Goal: Contribute content: Add original content to the website for others to see

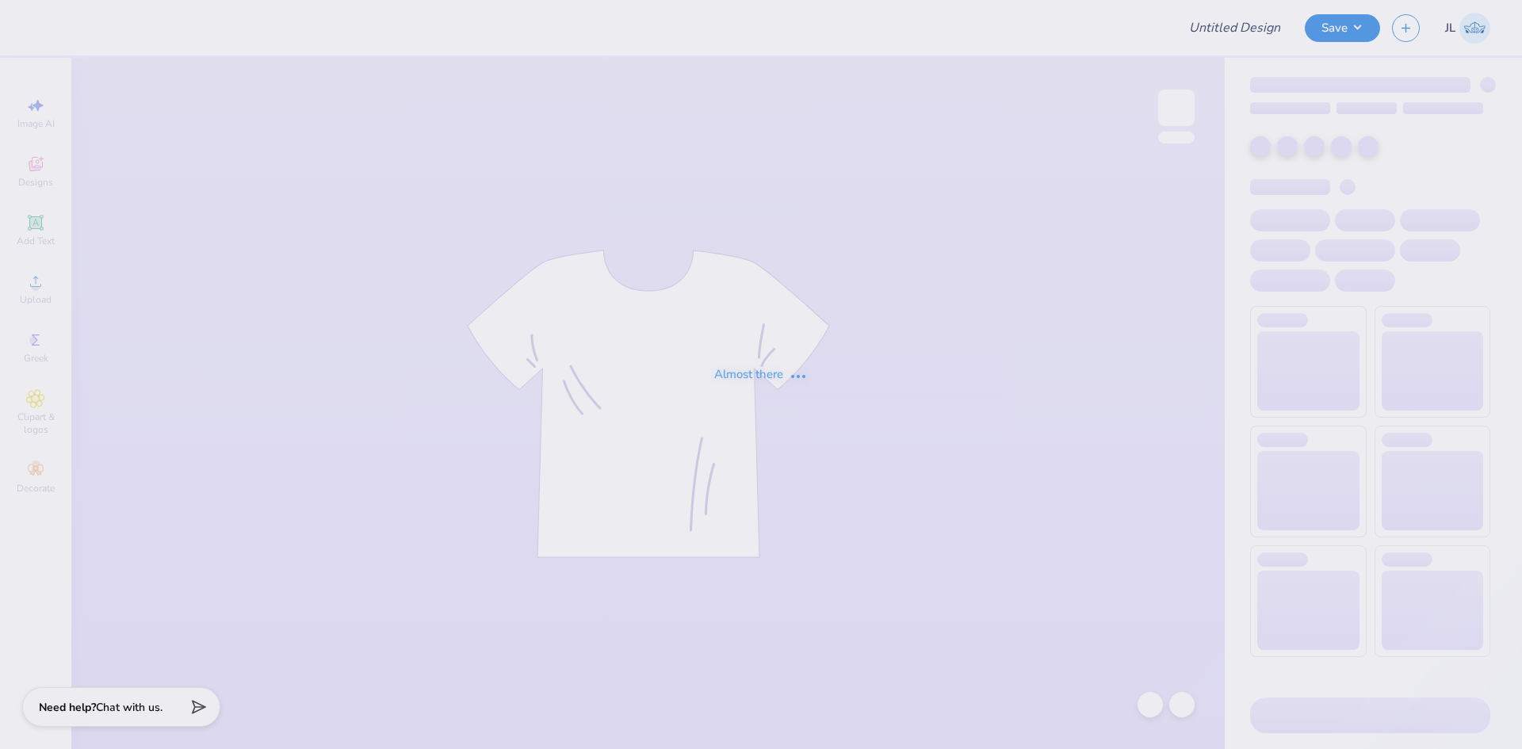
type input "UA Sigma Chi Fall Rush"
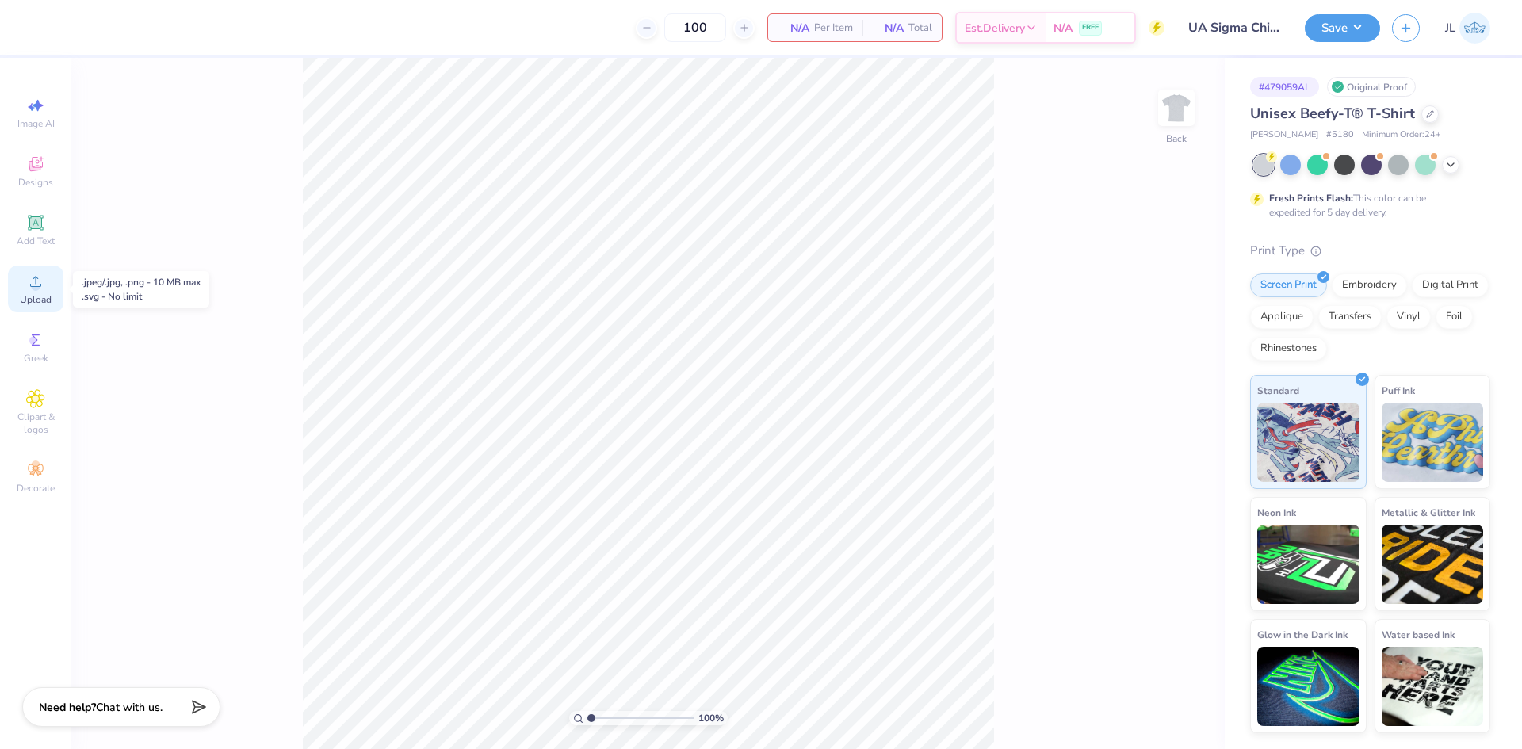
click at [42, 298] on span "Upload" at bounding box center [36, 299] width 32 height 13
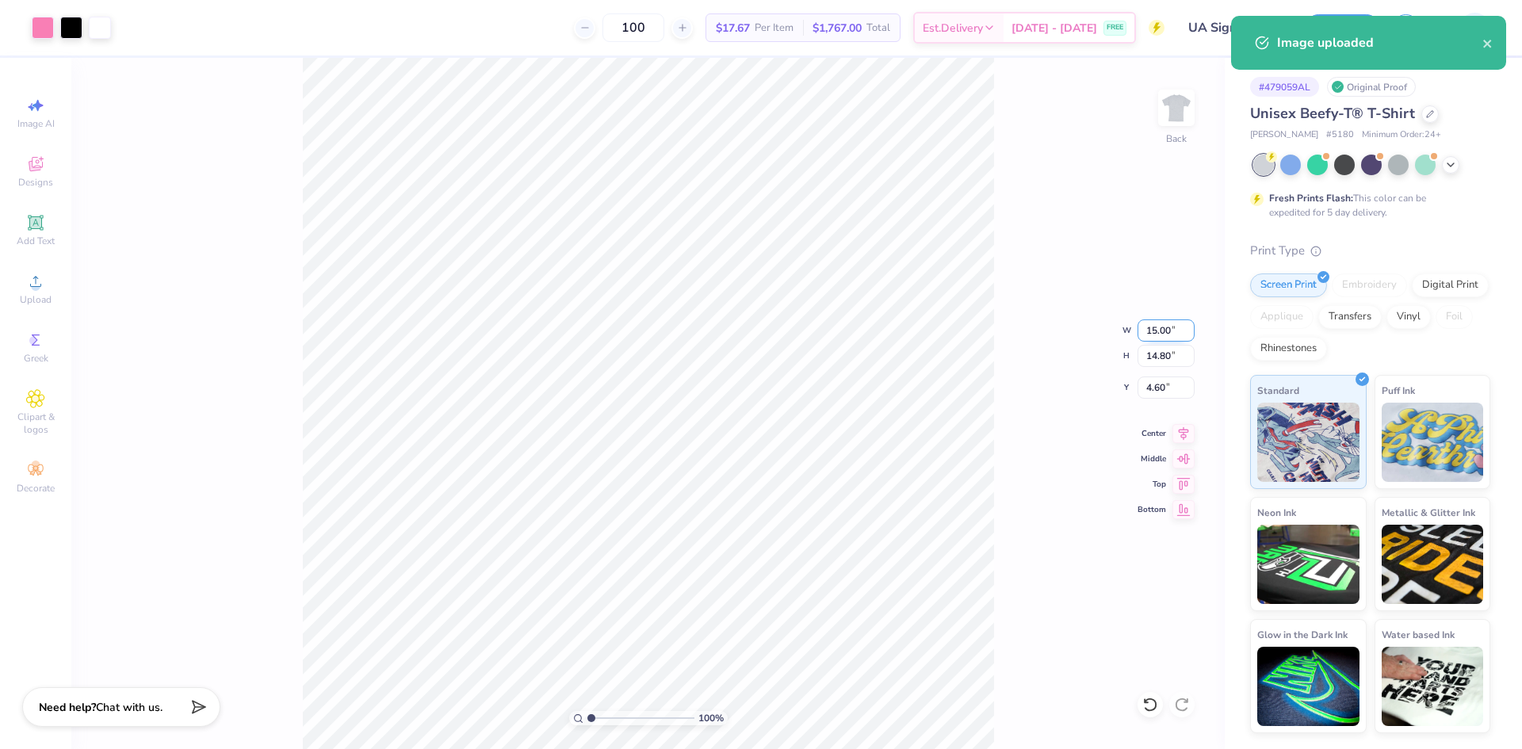
click at [1162, 333] on input "15.00" at bounding box center [1165, 330] width 57 height 22
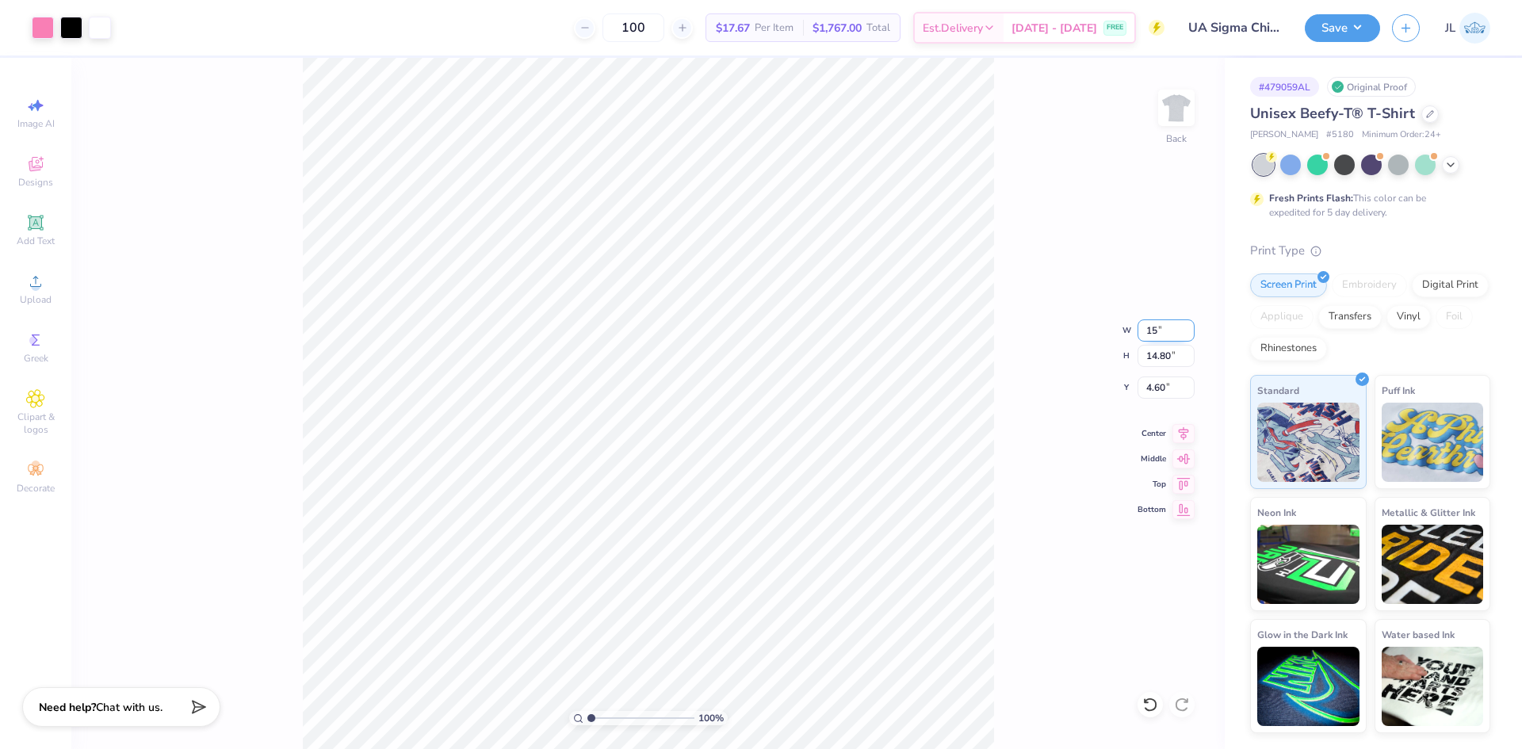
type input "1"
type input "3.50"
type input "3.45"
click at [1156, 385] on input "10.27" at bounding box center [1165, 388] width 57 height 22
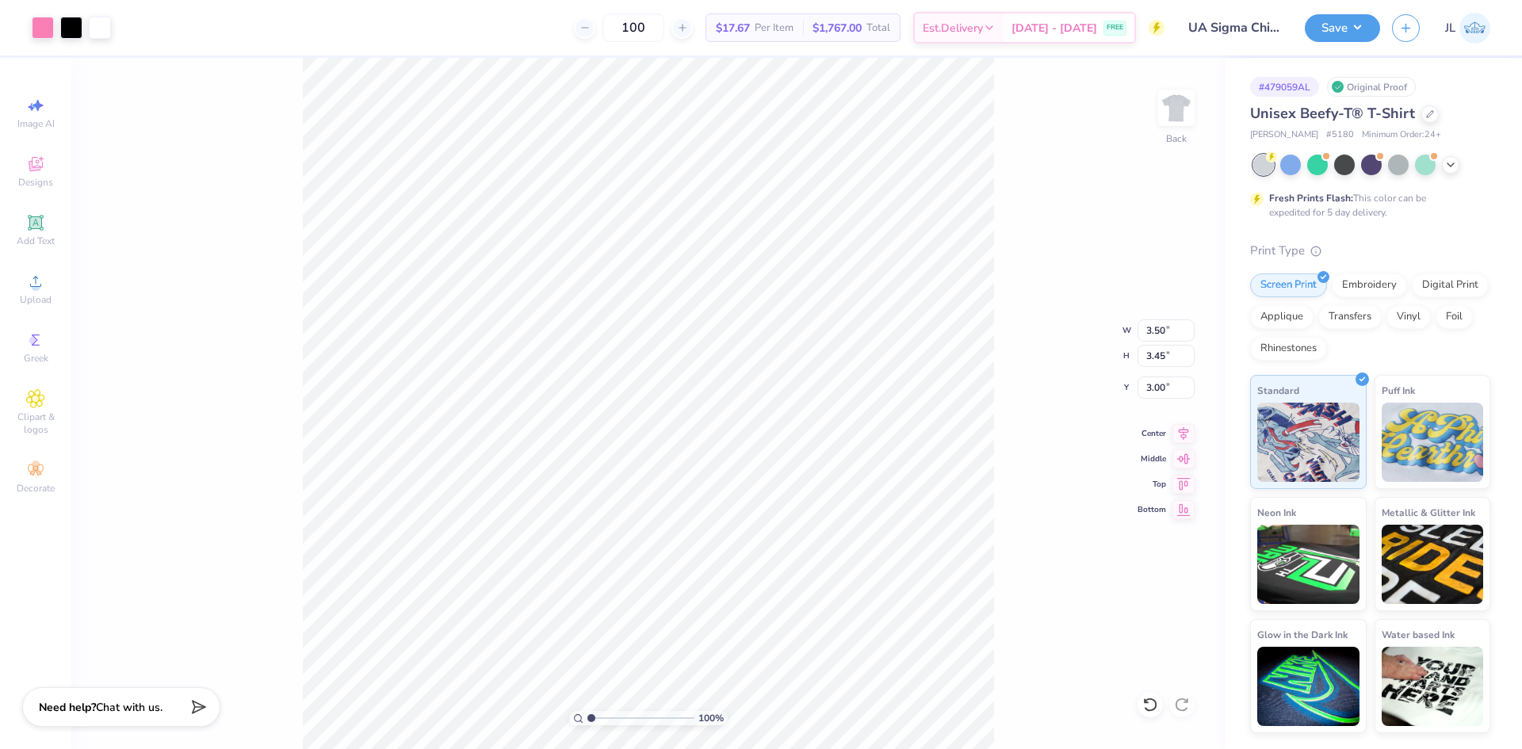
type input "3.49"
click at [1005, 263] on div "100 % Back W 3.50 3.50 " H 3.45 3.45 " Y 3.00 3.00 " Center Middle Top Bottom" at bounding box center [647, 403] width 1153 height 691
click at [1166, 106] on img at bounding box center [1176, 107] width 63 height 63
click at [32, 285] on circle at bounding box center [35, 286] width 9 height 9
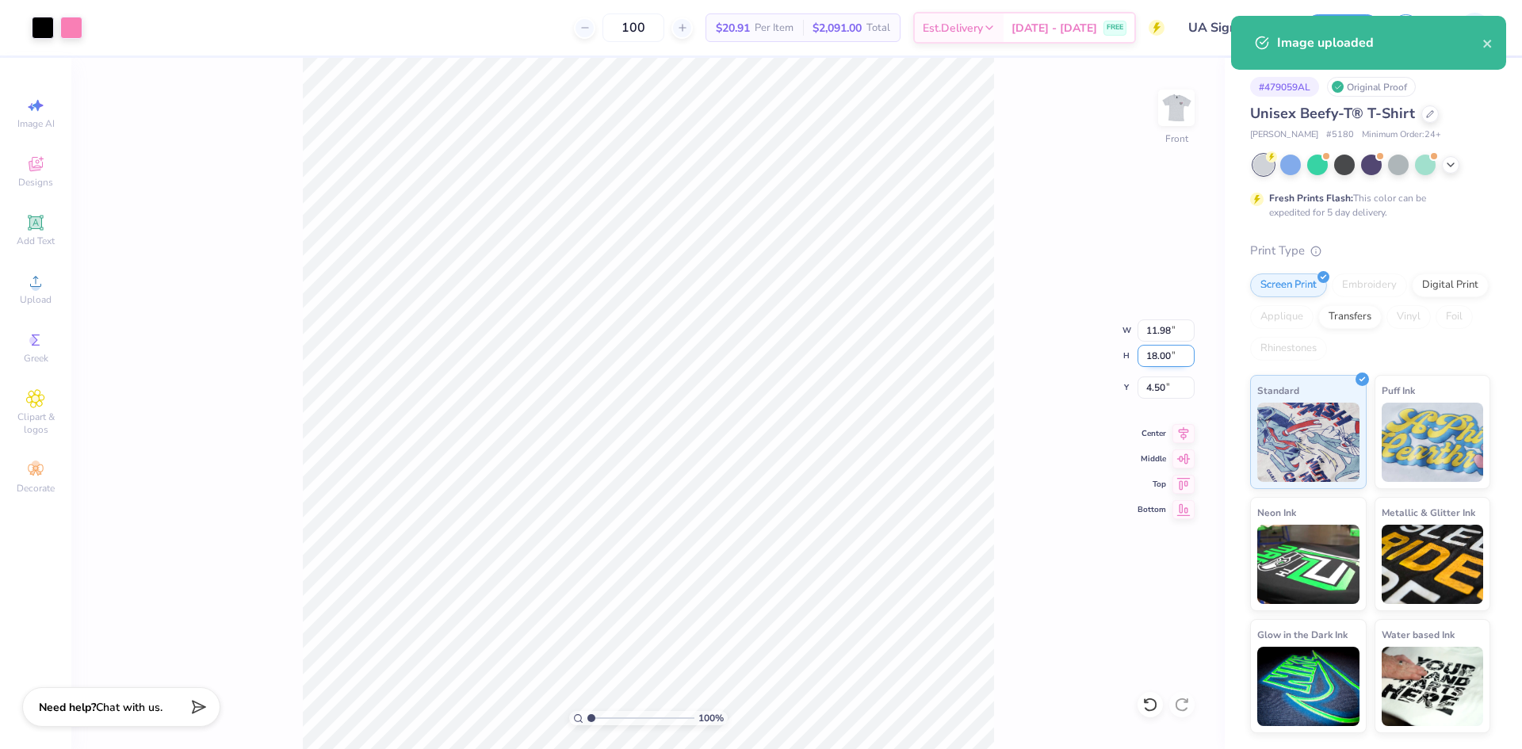
click at [1158, 362] on input "18.00" at bounding box center [1165, 356] width 57 height 22
type input "15"
type input "9.98"
type input "15.00"
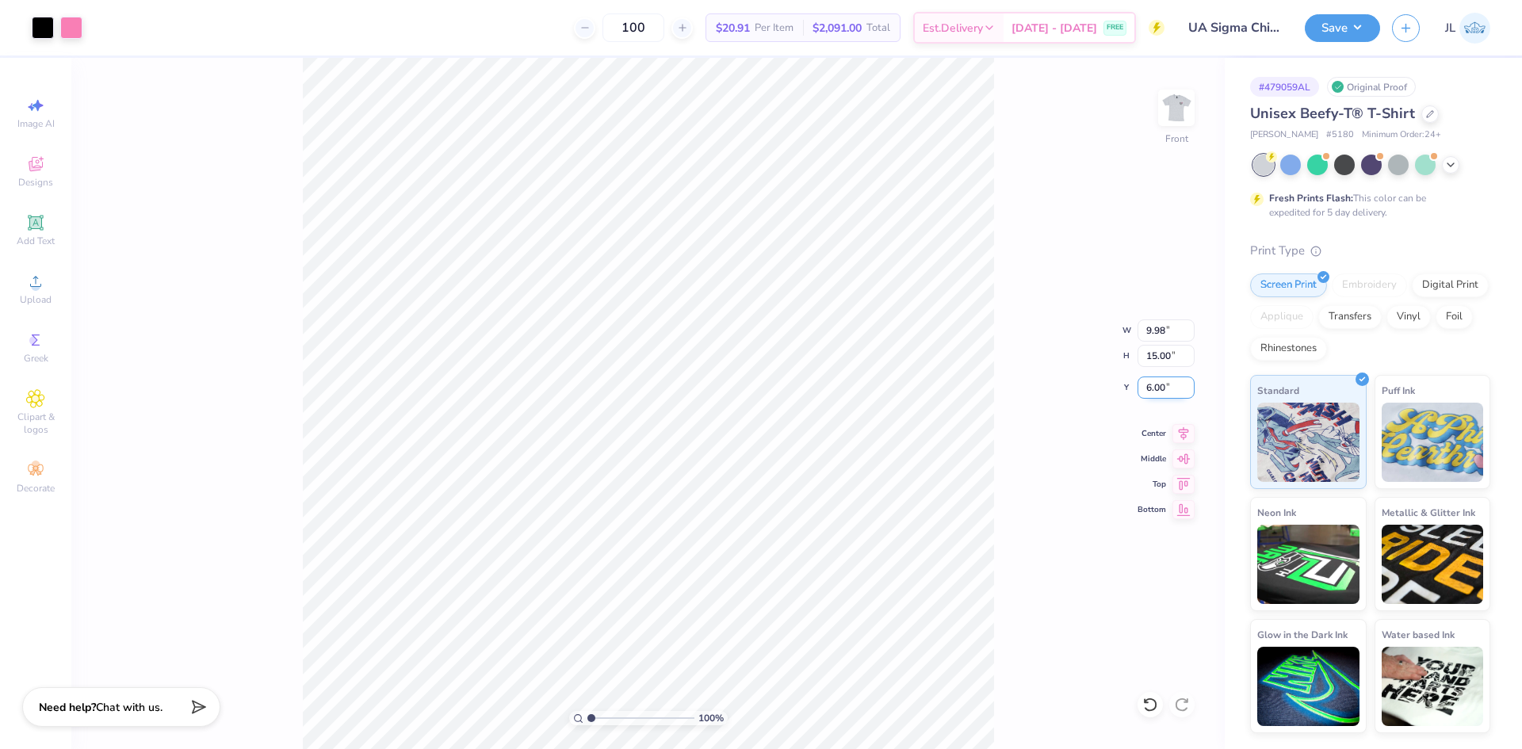
click at [1150, 385] on input "6.00" at bounding box center [1165, 388] width 57 height 22
type input "3.00"
click at [1074, 404] on div "100 % Front W 9.98 9.98 " H 15.00 15.00 " Y 3.00 3.00 " Center Middle Top Bottom" at bounding box center [647, 403] width 1153 height 691
click at [1180, 119] on img at bounding box center [1176, 107] width 63 height 63
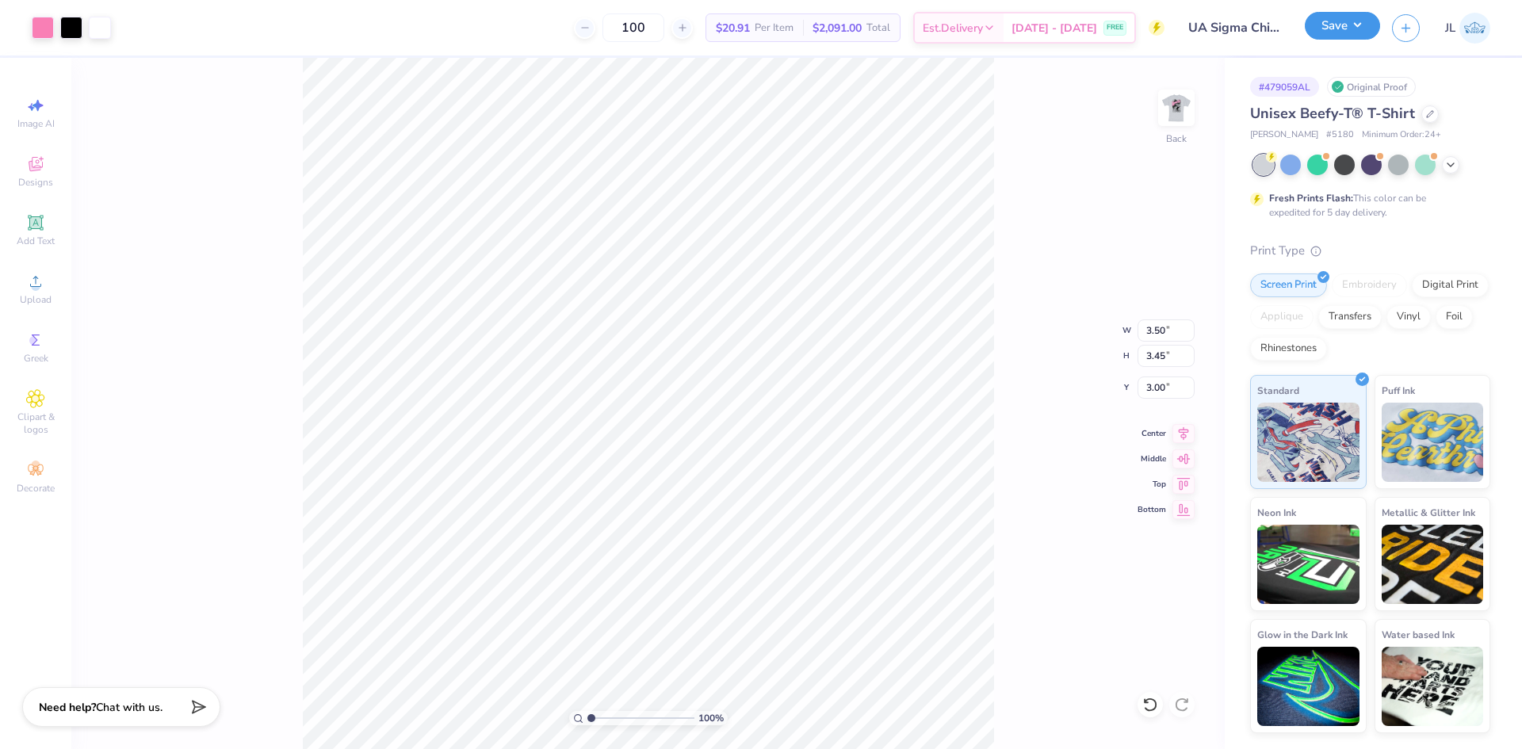
click at [1336, 36] on button "Save" at bounding box center [1342, 26] width 75 height 28
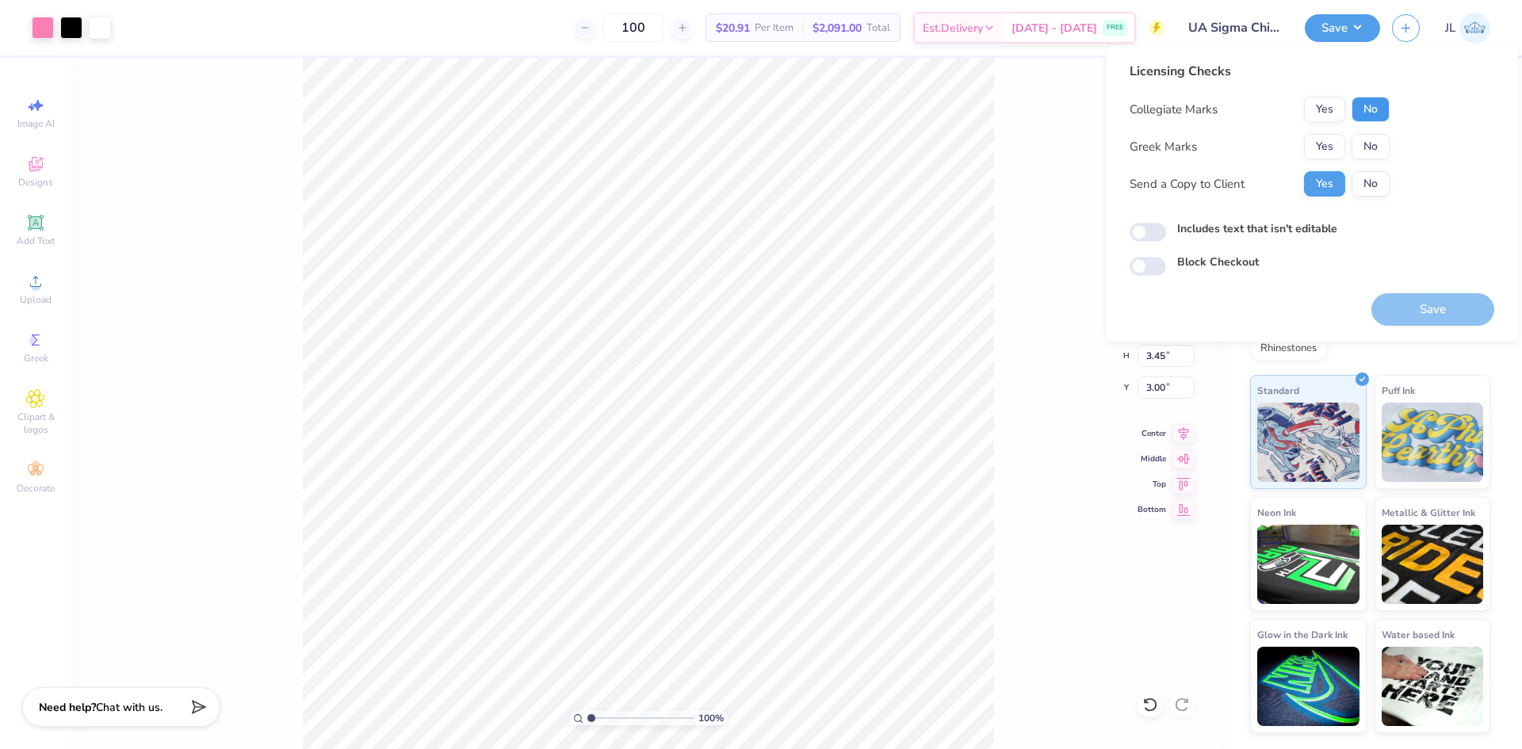
click at [1374, 117] on button "No" at bounding box center [1370, 109] width 38 height 25
click at [1340, 143] on button "Yes" at bounding box center [1324, 146] width 41 height 25
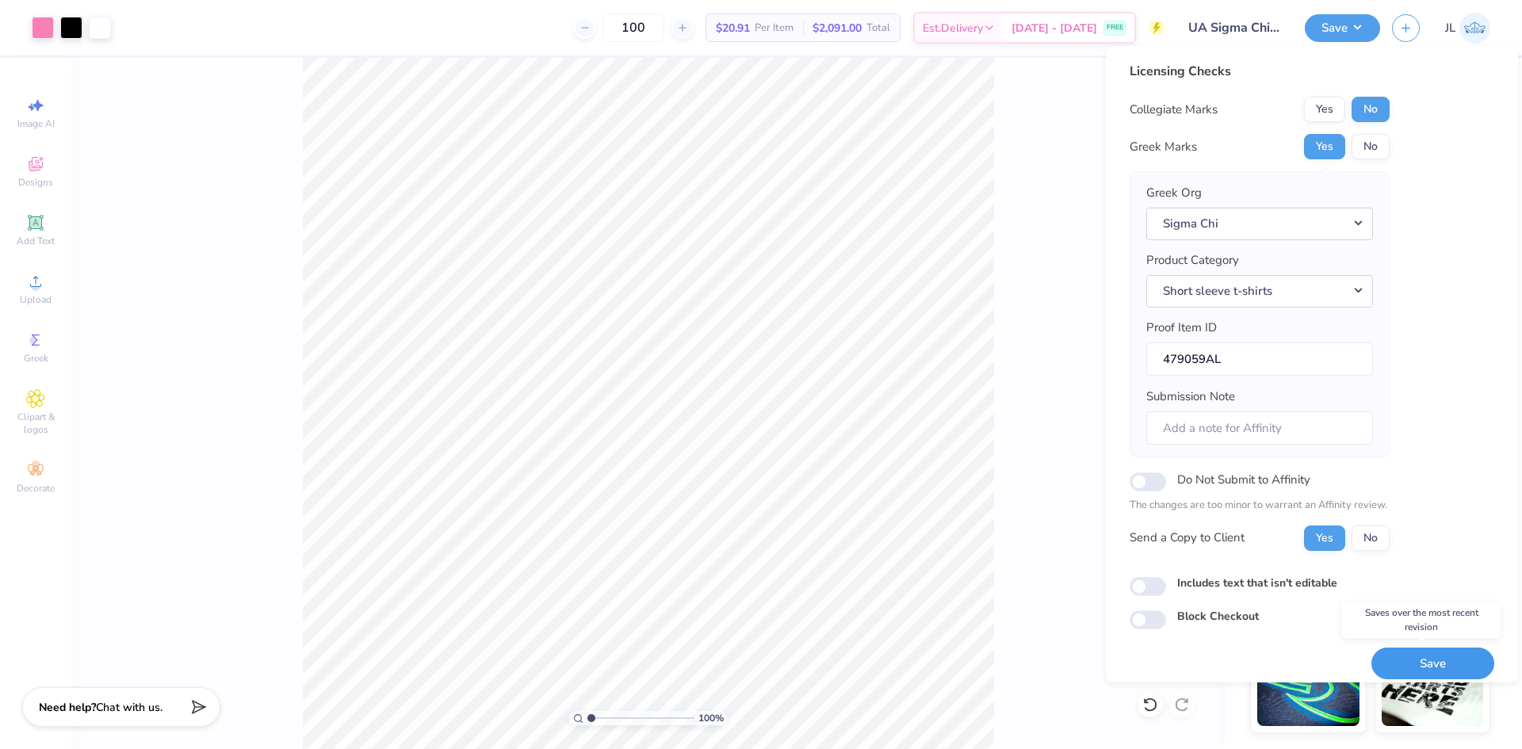
click at [1416, 661] on button "Save" at bounding box center [1432, 664] width 123 height 32
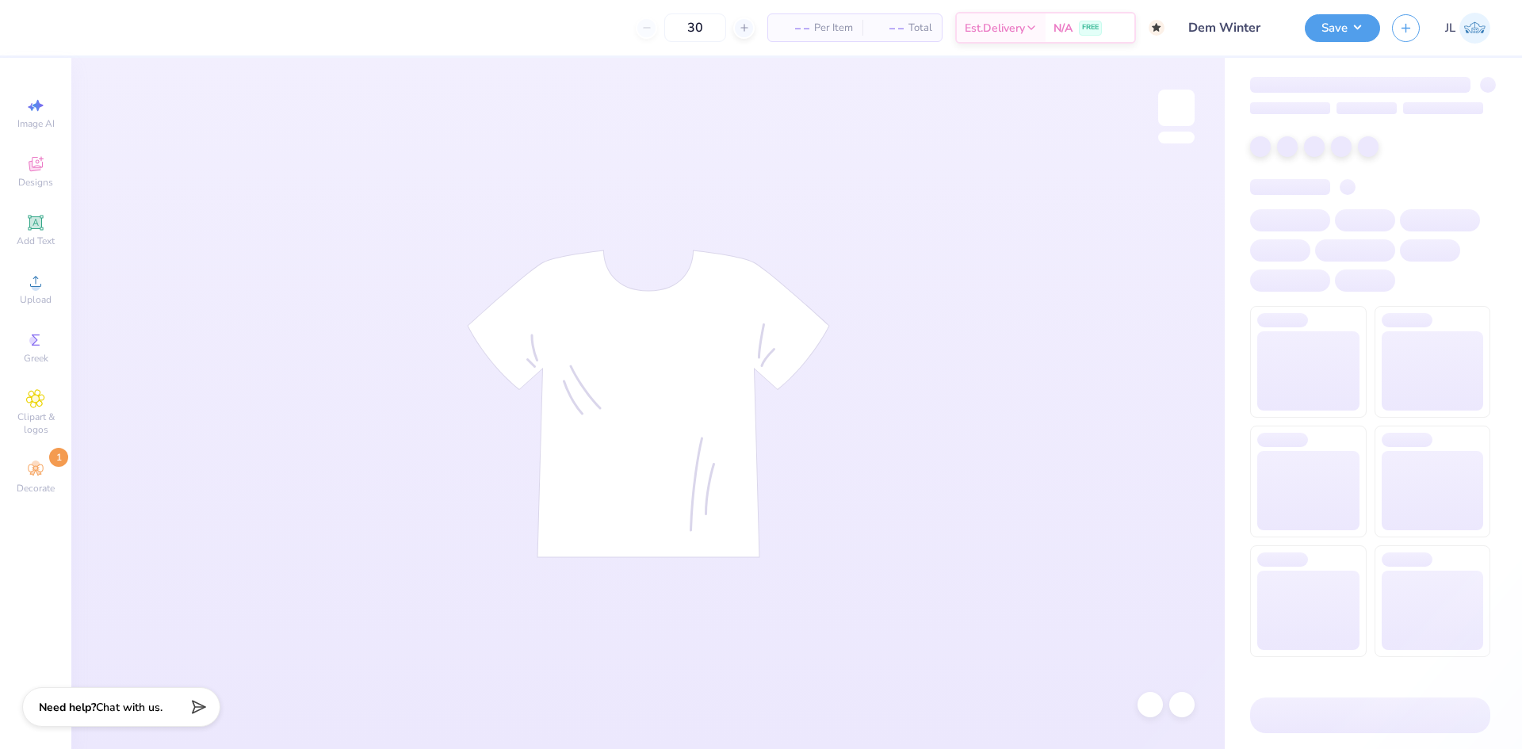
type input "50"
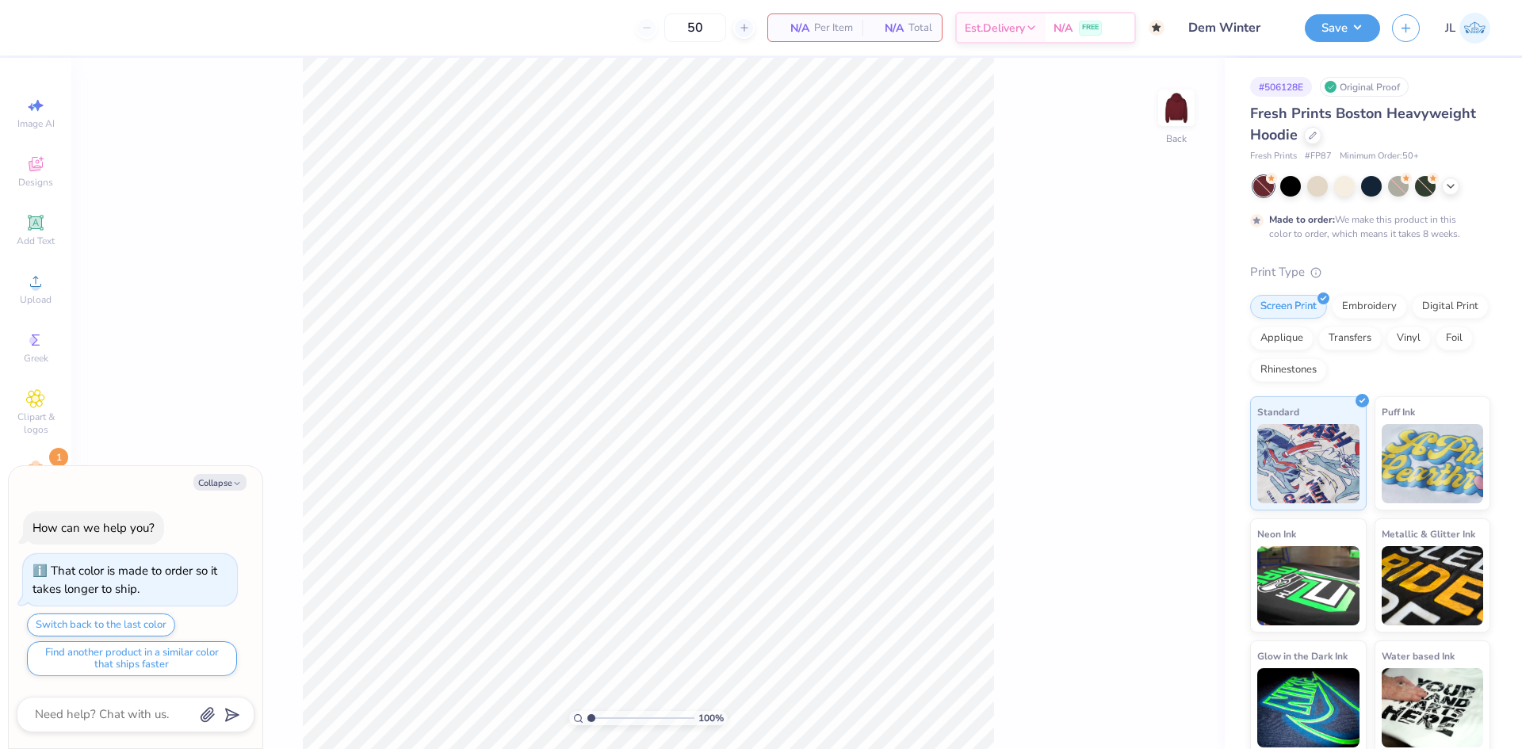
type textarea "x"
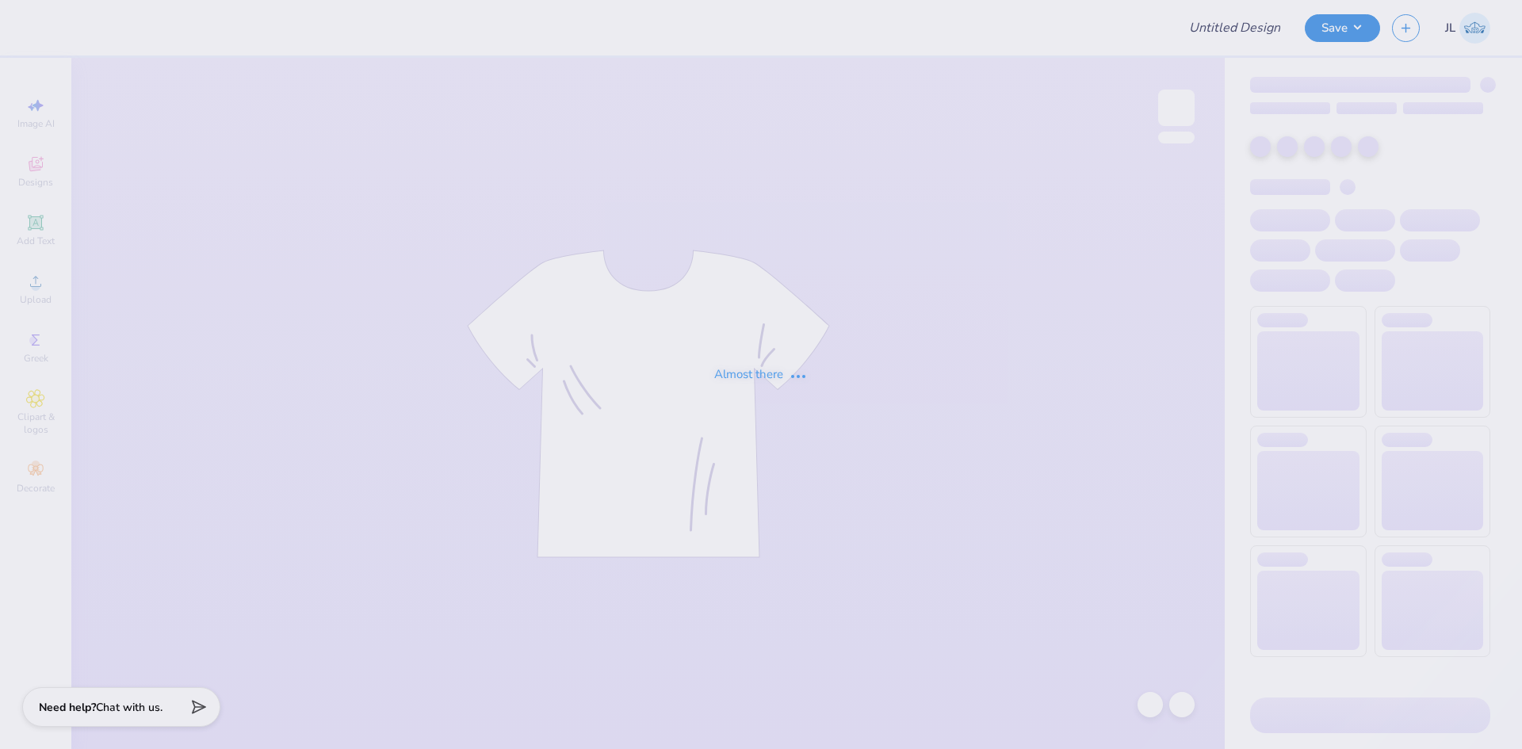
type input "UA Sigma Chi Fall Rush"
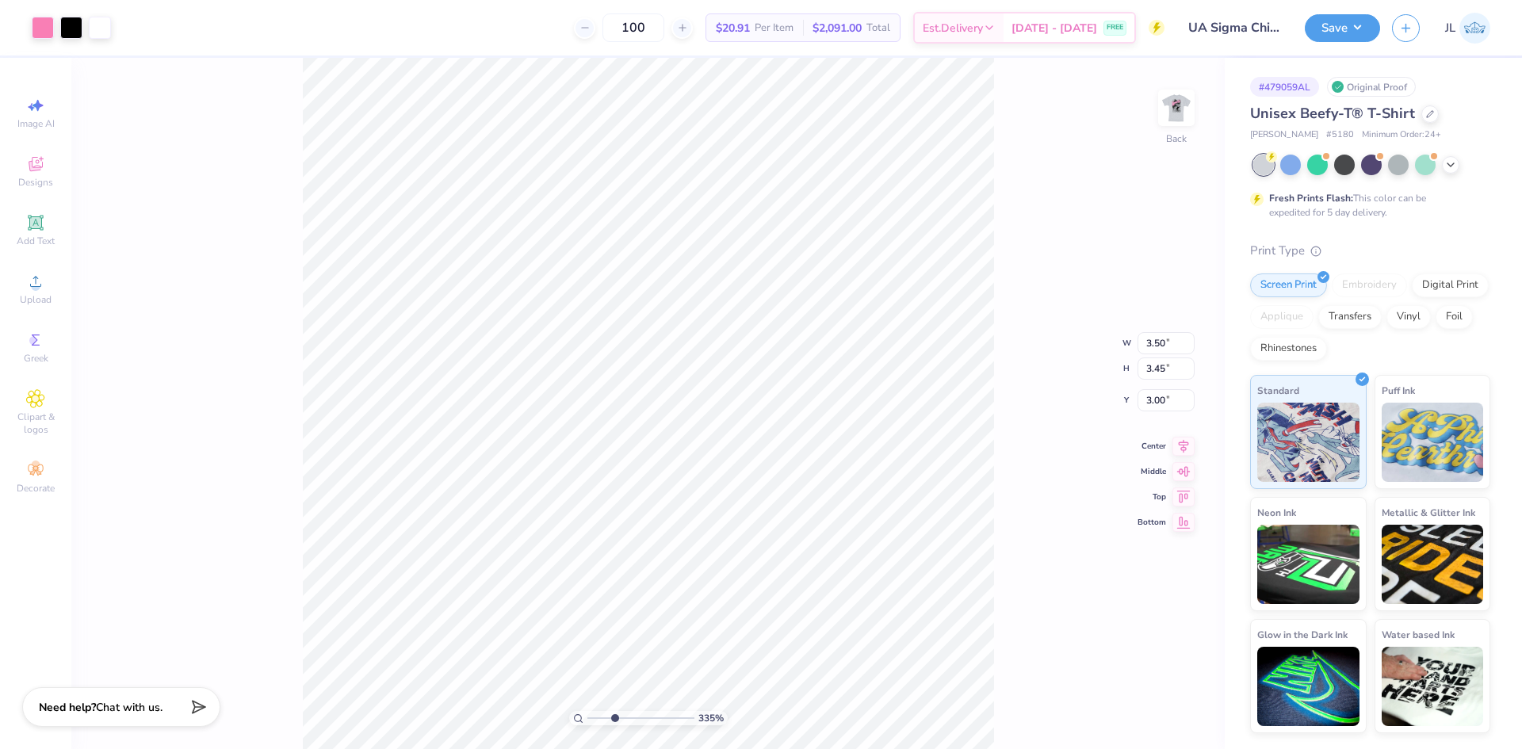
drag, startPoint x: 596, startPoint y: 719, endPoint x: 614, endPoint y: 701, distance: 25.8
click at [614, 711] on input "range" at bounding box center [640, 718] width 107 height 14
click at [1166, 104] on img at bounding box center [1176, 107] width 63 height 63
click at [1177, 122] on img at bounding box center [1176, 107] width 63 height 63
drag, startPoint x: 614, startPoint y: 715, endPoint x: 537, endPoint y: 702, distance: 77.9
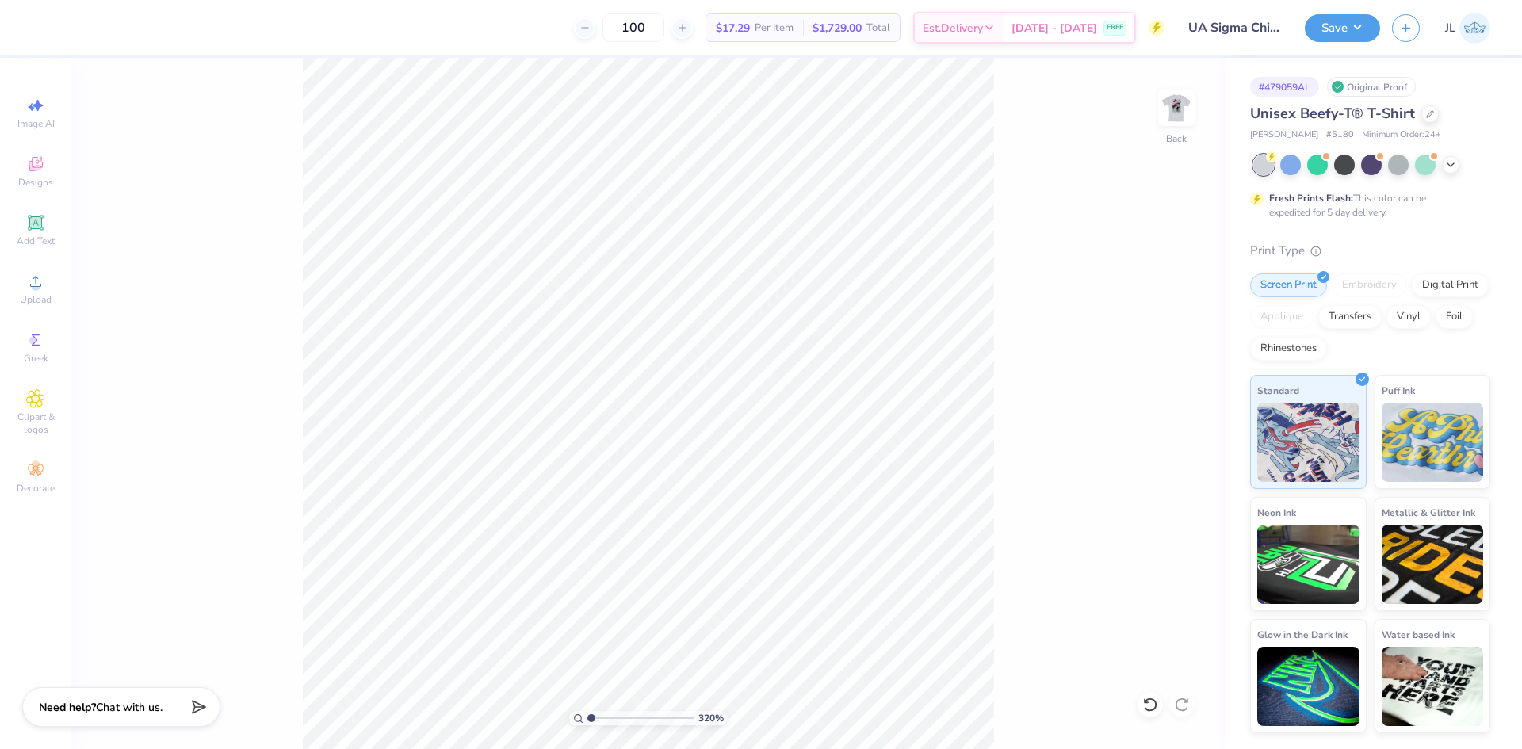
type input "1"
click at [587, 711] on input "range" at bounding box center [640, 718] width 107 height 14
click at [46, 284] on div "Upload" at bounding box center [35, 289] width 55 height 47
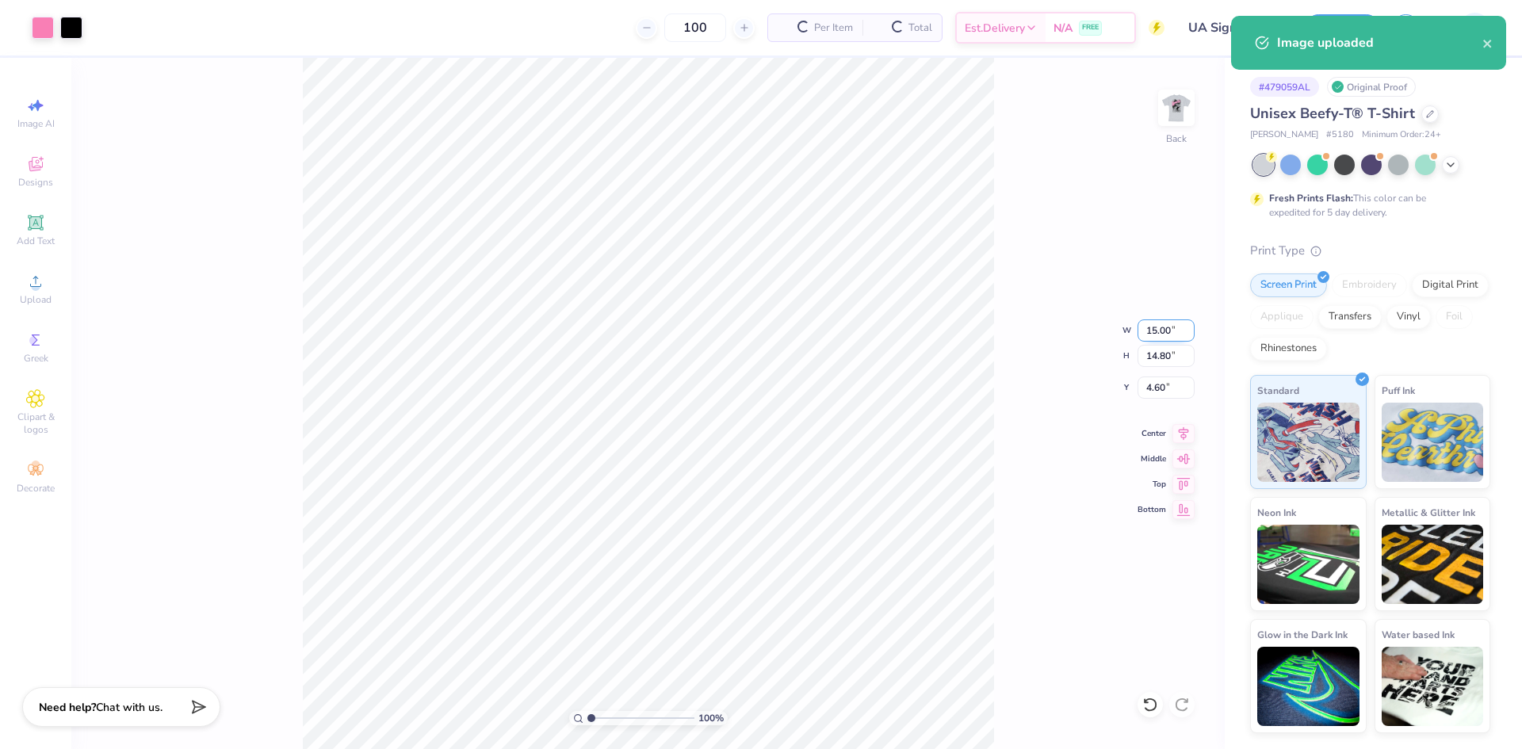
click at [1153, 329] on input "15.00" at bounding box center [1165, 330] width 57 height 22
type input "3.50"
type input "3.45"
type input "10.27"
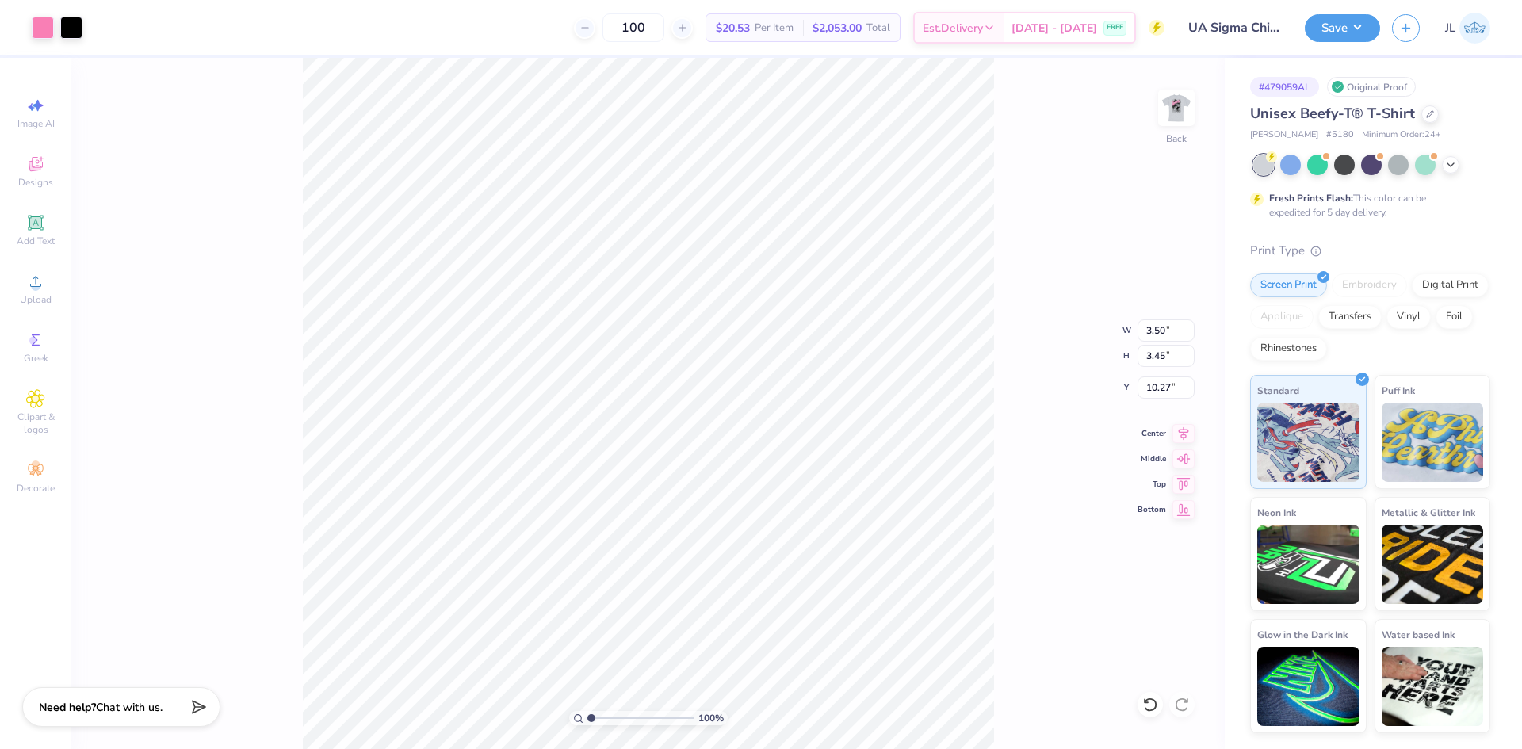
click at [1159, 399] on div "100 % Back W 3.50 3.50 " H 3.45 3.45 " Y 10.27 10.27 " Center Middle Top Bottom" at bounding box center [647, 403] width 1153 height 691
click at [1152, 391] on input "10.27" at bounding box center [1165, 388] width 57 height 22
type input "3.00"
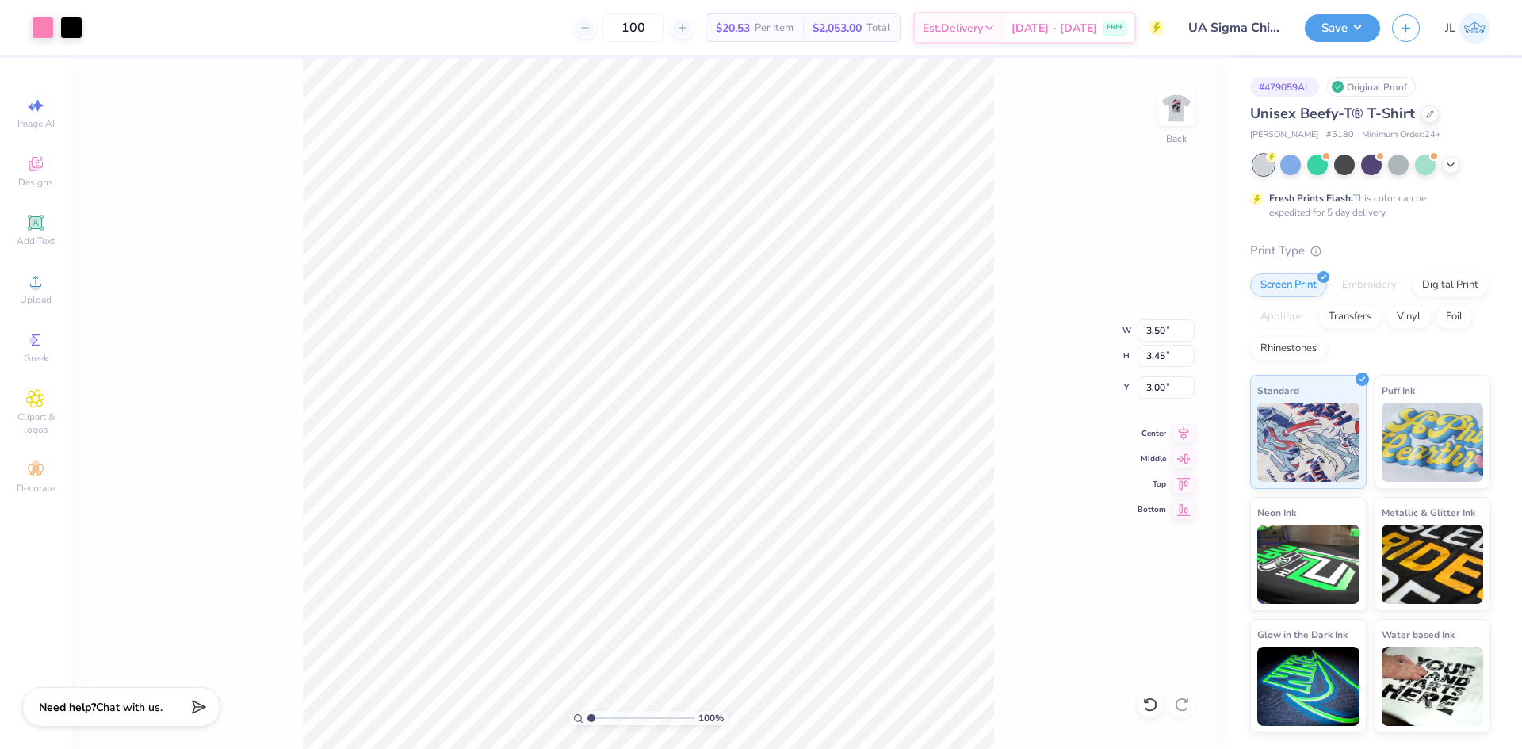
click at [1027, 190] on div "100 % Back W 3.50 3.50 " H 3.45 3.45 " Y 3.00 3.00 " Center Middle Top Bottom" at bounding box center [647, 403] width 1153 height 691
click at [1189, 111] on img at bounding box center [1176, 107] width 63 height 63
click at [1174, 113] on img at bounding box center [1176, 107] width 63 height 63
click at [1345, 29] on button "Save" at bounding box center [1342, 26] width 75 height 28
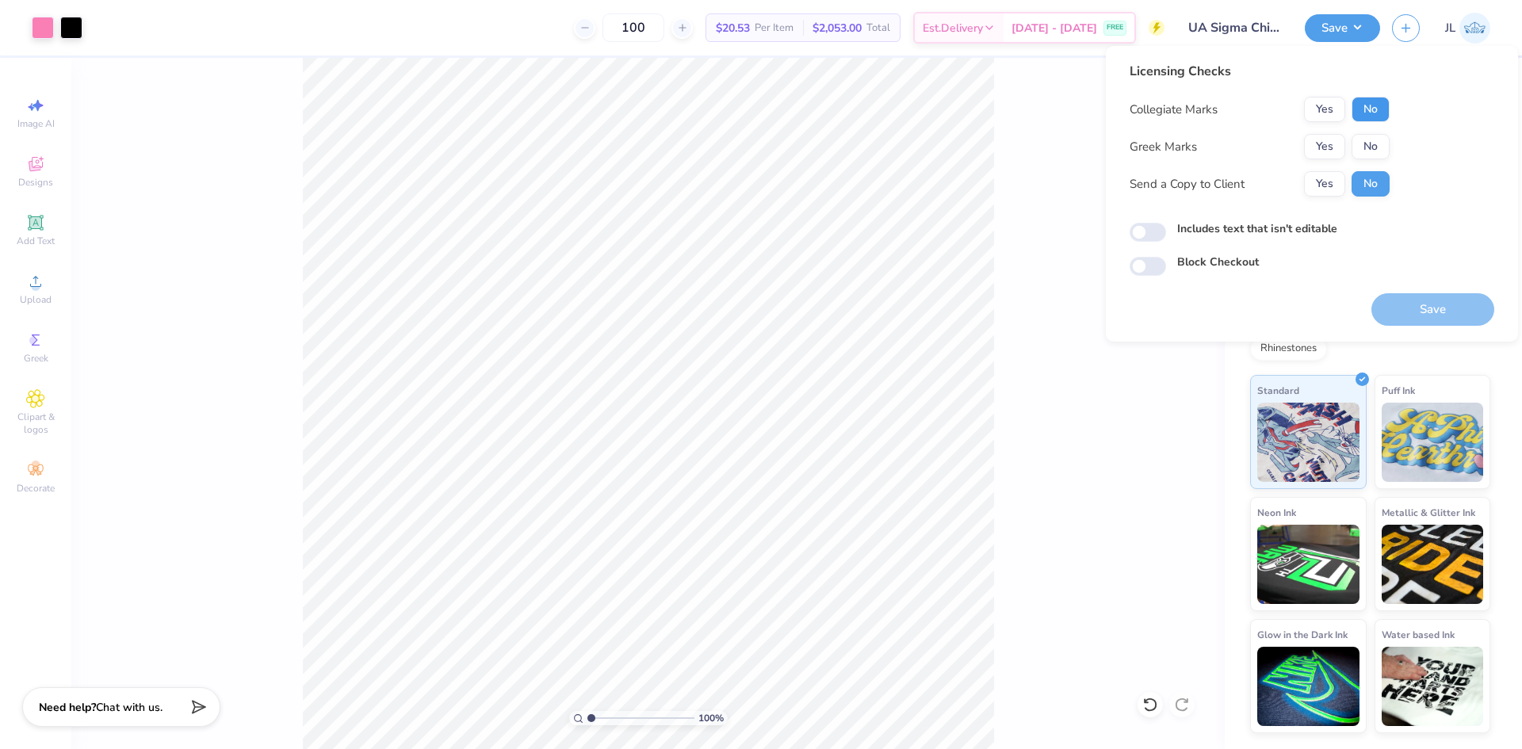
click at [1383, 115] on button "No" at bounding box center [1370, 109] width 38 height 25
click at [1334, 140] on button "Yes" at bounding box center [1324, 146] width 41 height 25
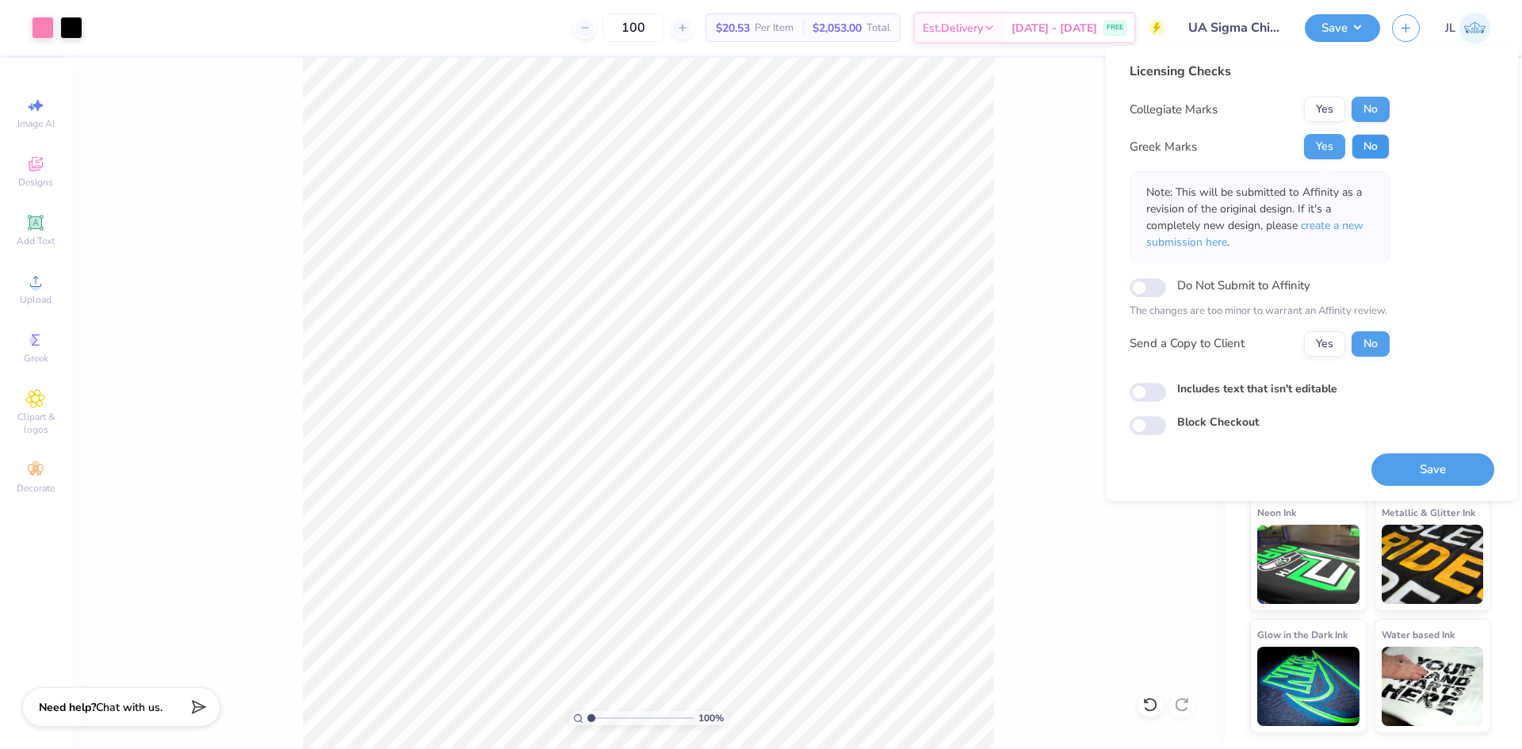
click at [1372, 145] on button "No" at bounding box center [1370, 146] width 38 height 25
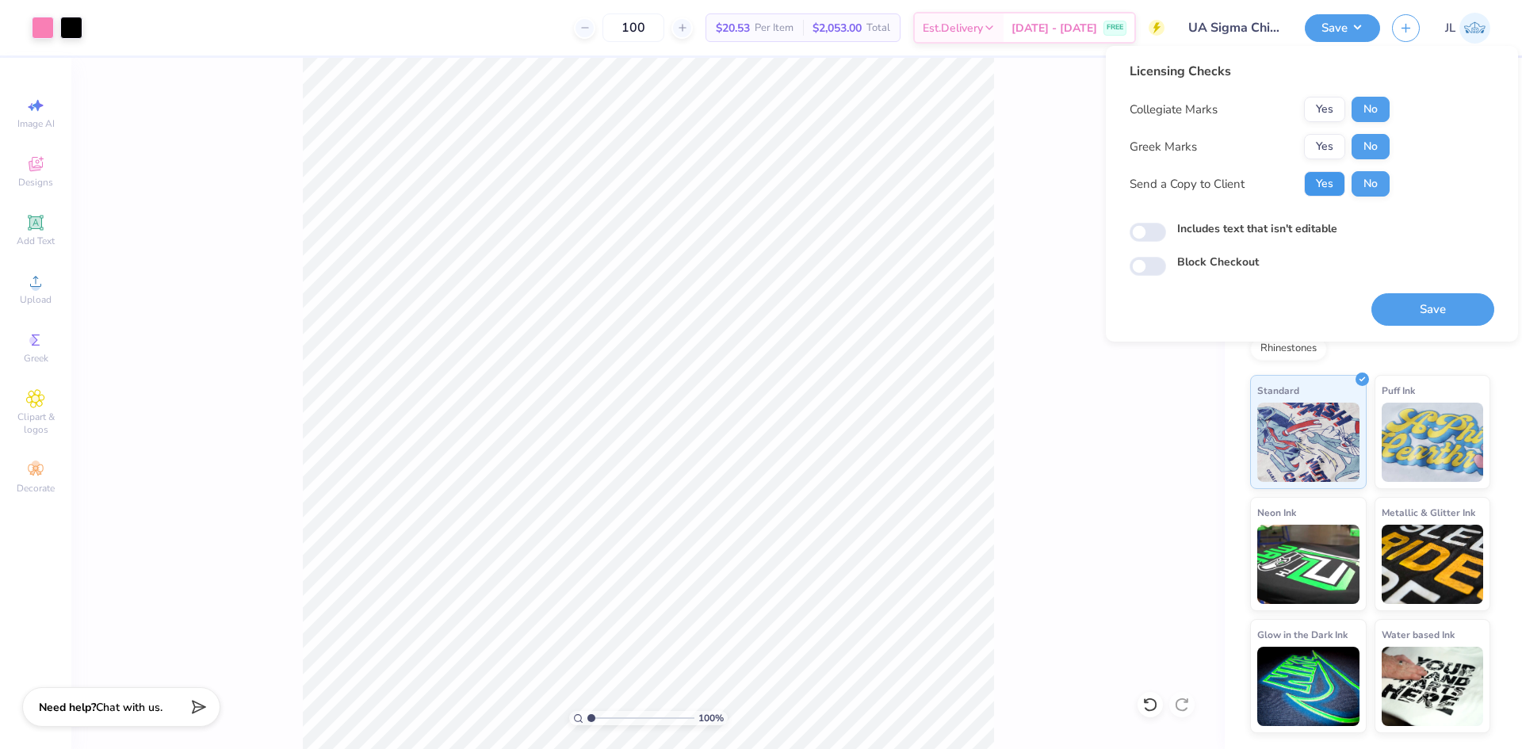
click at [1330, 179] on button "Yes" at bounding box center [1324, 183] width 41 height 25
click at [1367, 180] on button "No" at bounding box center [1370, 183] width 38 height 25
click at [1336, 189] on button "Yes" at bounding box center [1324, 183] width 41 height 25
click at [1416, 306] on button "Save" at bounding box center [1432, 309] width 123 height 32
